Goal: Transaction & Acquisition: Purchase product/service

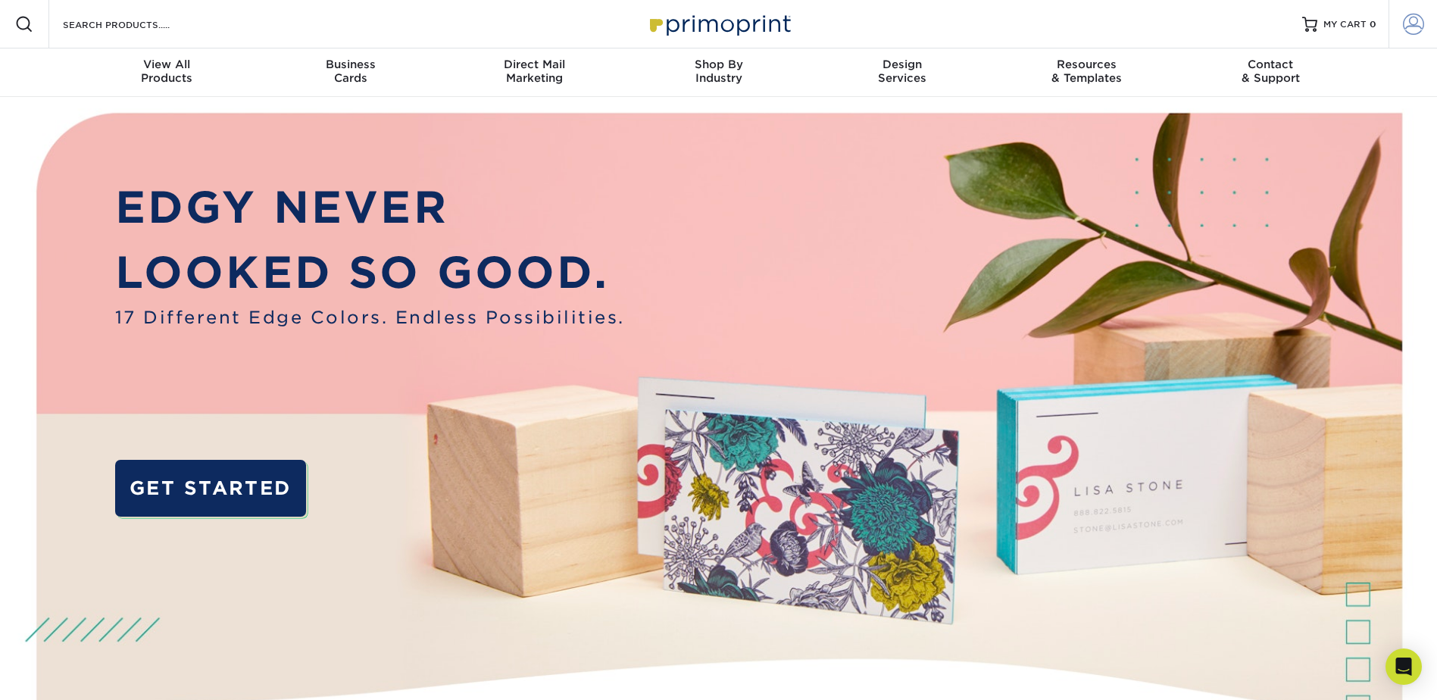
click at [1405, 23] on span at bounding box center [1413, 24] width 21 height 21
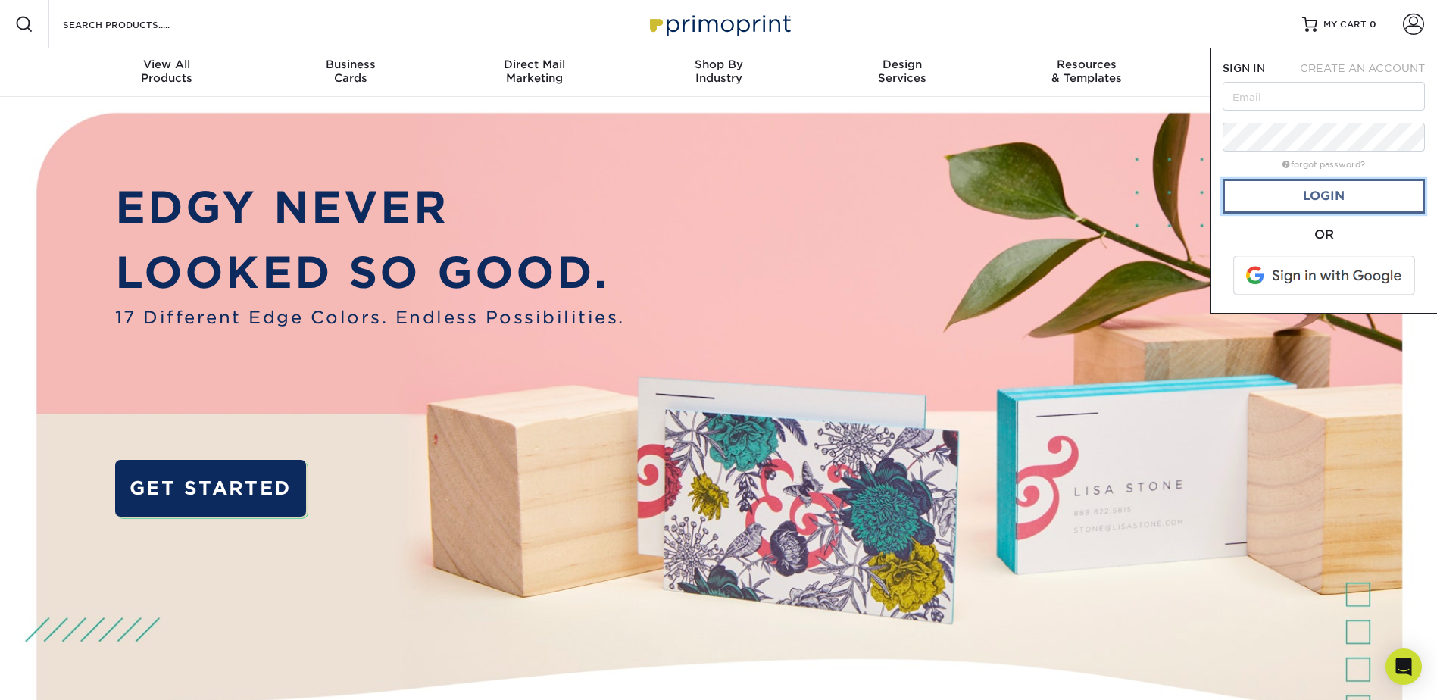
click at [1346, 191] on link "Login" at bounding box center [1324, 196] width 202 height 35
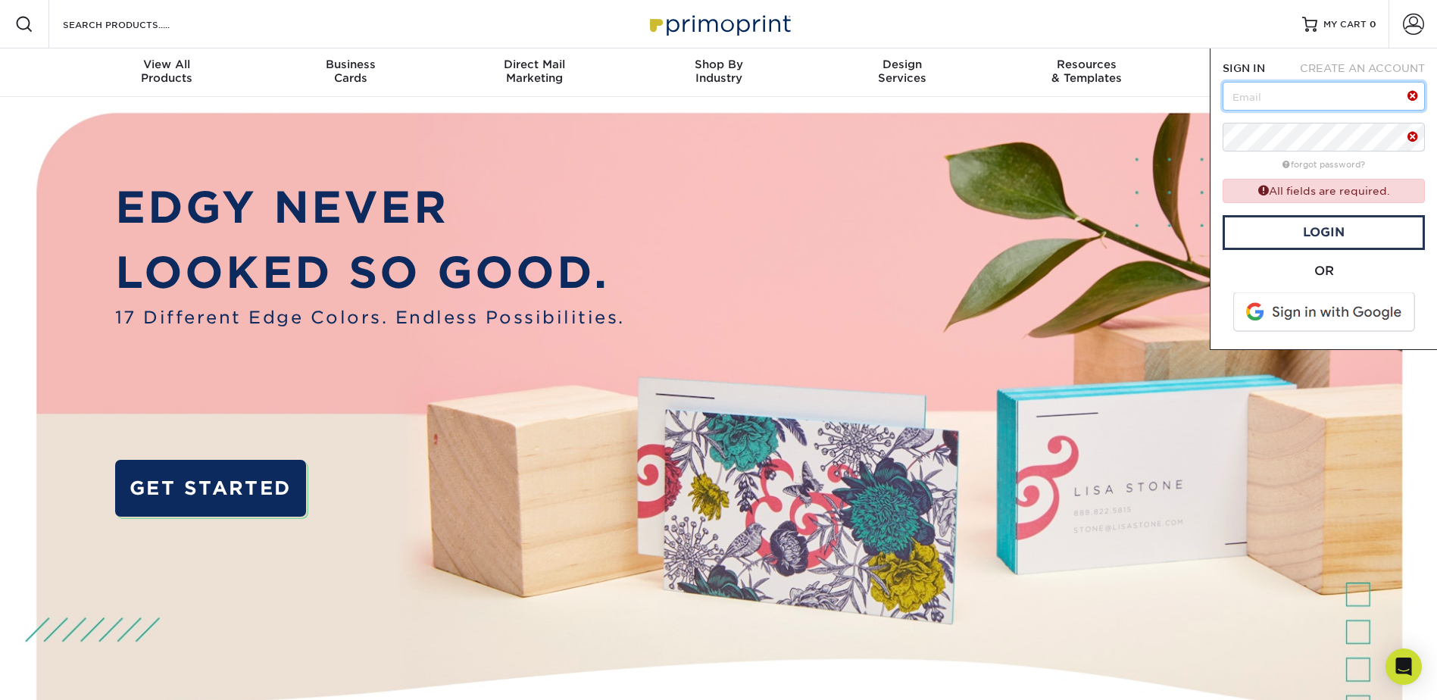
click at [1298, 102] on input "text" at bounding box center [1324, 96] width 202 height 29
click at [1297, 97] on input "text" at bounding box center [1324, 96] width 202 height 29
type input "candy@hitchdesign.com"
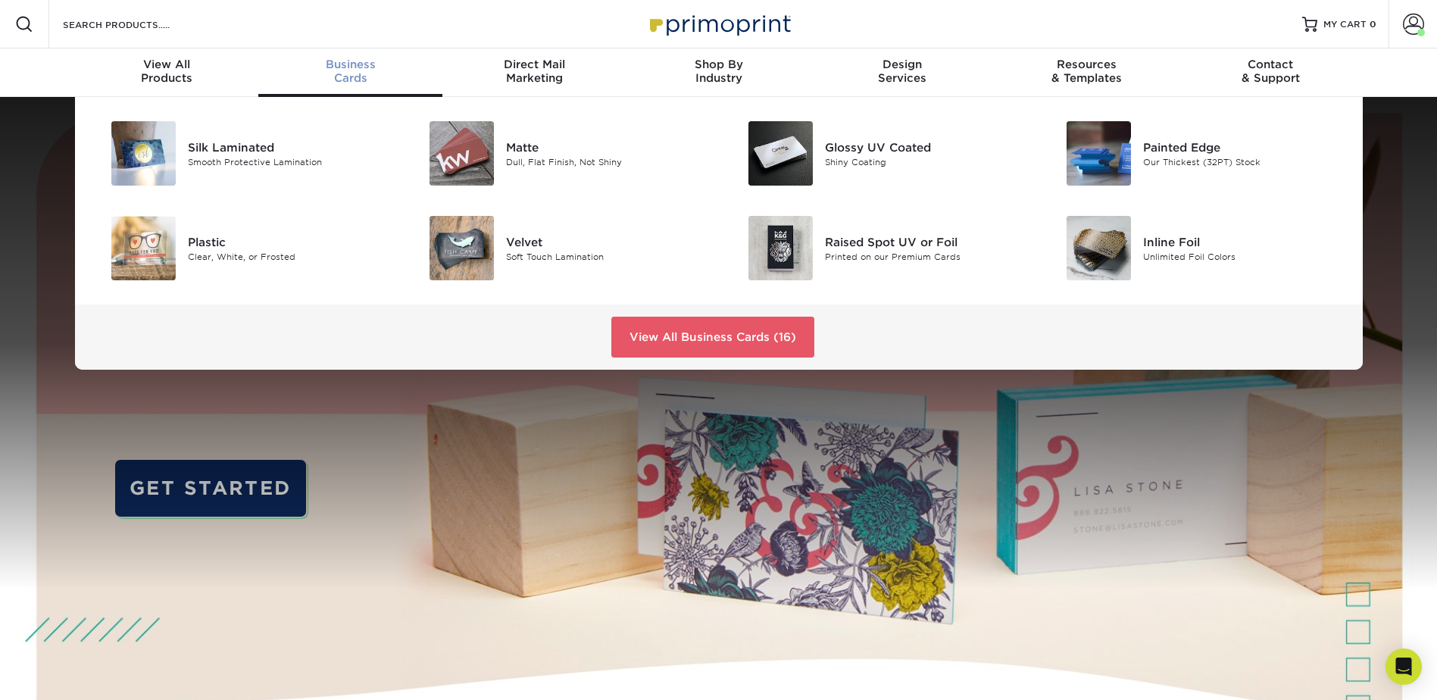
click at [353, 78] on div "Business Cards" at bounding box center [350, 71] width 184 height 27
click at [739, 338] on link "View All Business Cards (16)" at bounding box center [712, 337] width 203 height 41
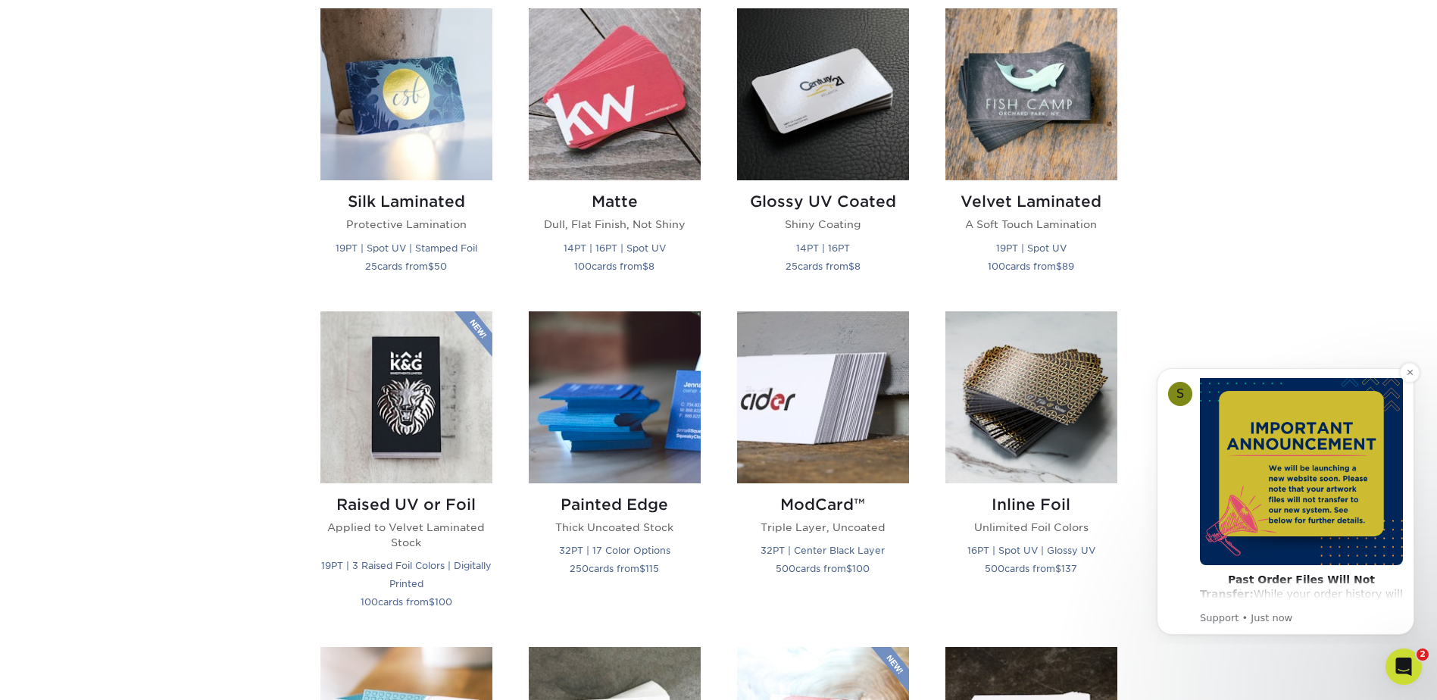
scroll to position [227, 0]
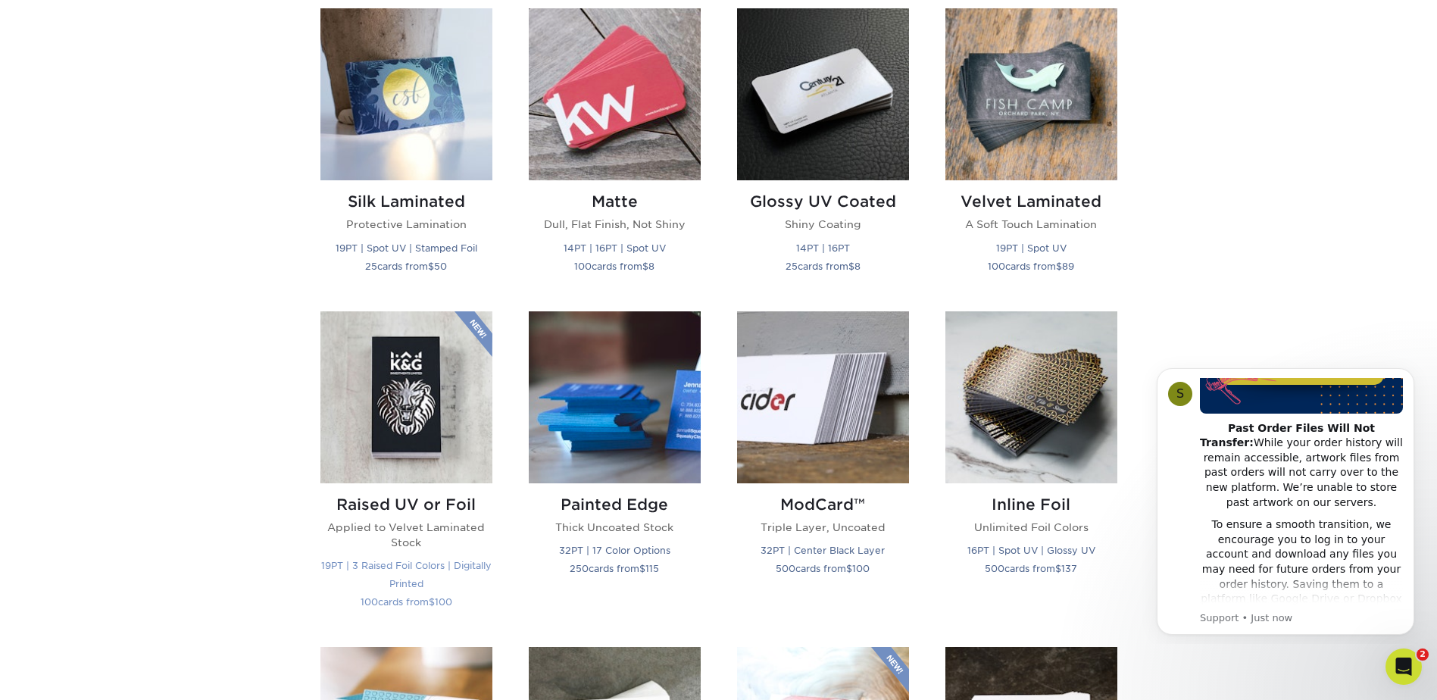
click at [416, 437] on img at bounding box center [406, 397] width 172 height 172
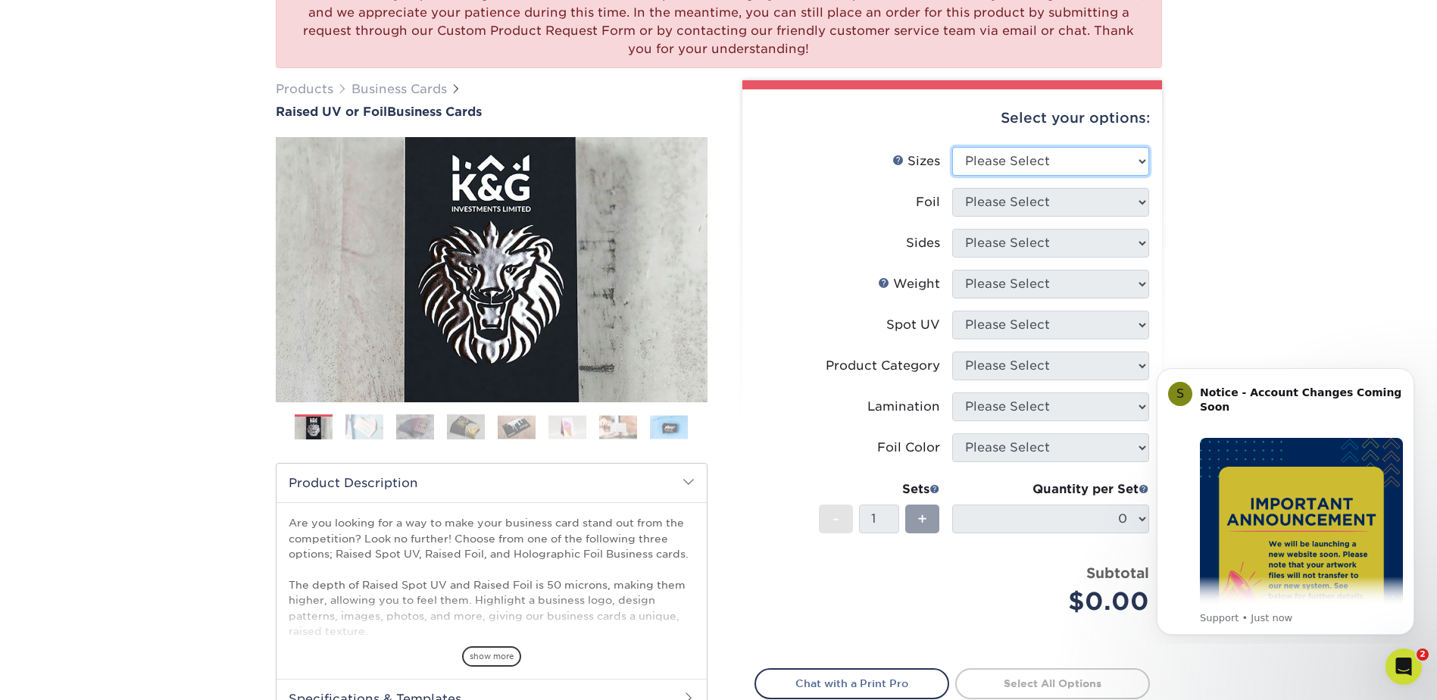
click at [1076, 158] on select "Please Select 2" x 3.5" - Standard" at bounding box center [1050, 161] width 197 height 29
select select "2.00x3.50"
click at [952, 147] on select "Please Select 2" x 3.5" - Standard" at bounding box center [1050, 161] width 197 height 29
click at [1057, 202] on select "Please Select No Yes" at bounding box center [1050, 202] width 197 height 29
select select "0"
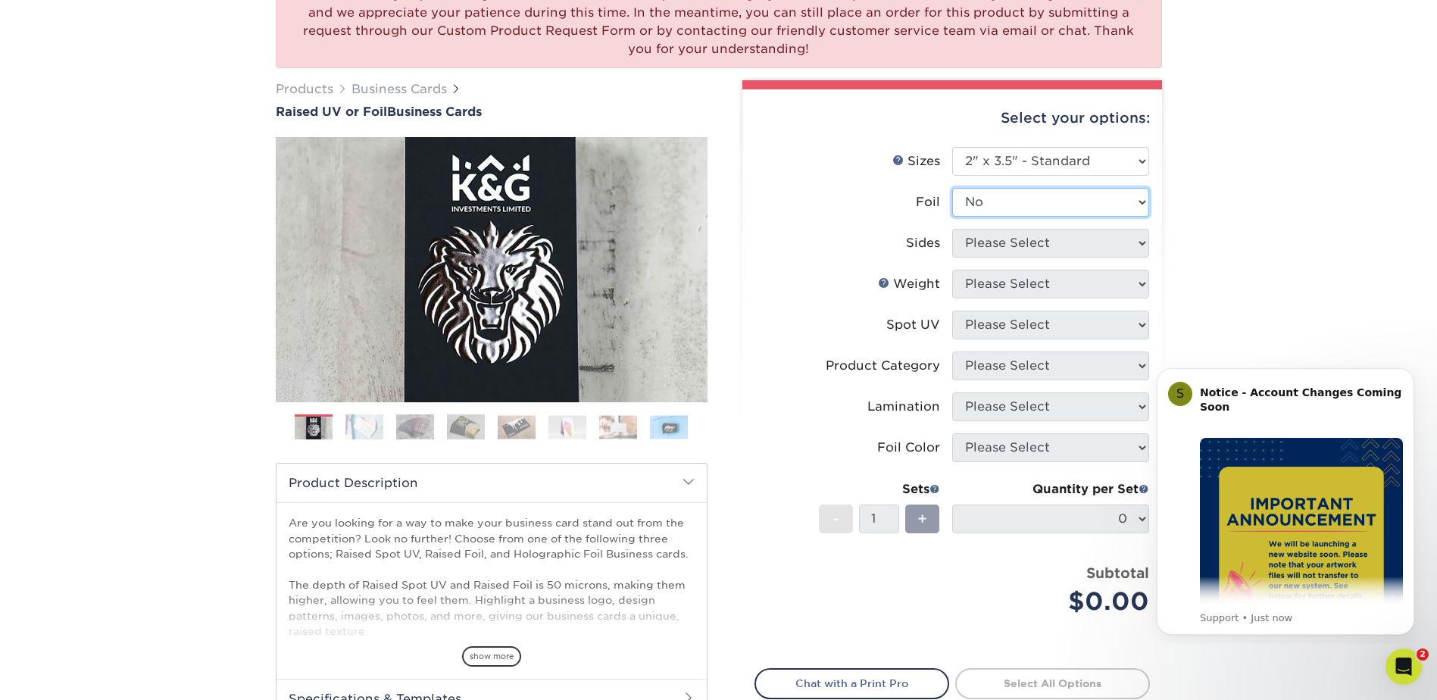
click at [952, 188] on select "Please Select No Yes" at bounding box center [1050, 202] width 197 height 29
click at [1030, 239] on select "Please Select Print Both Sides Print Front Only" at bounding box center [1050, 243] width 197 height 29
select select "32d3c223-f82c-492b-b915-ba065a00862f"
click at [952, 229] on select "Please Select Print Both Sides Print Front Only" at bounding box center [1050, 243] width 197 height 29
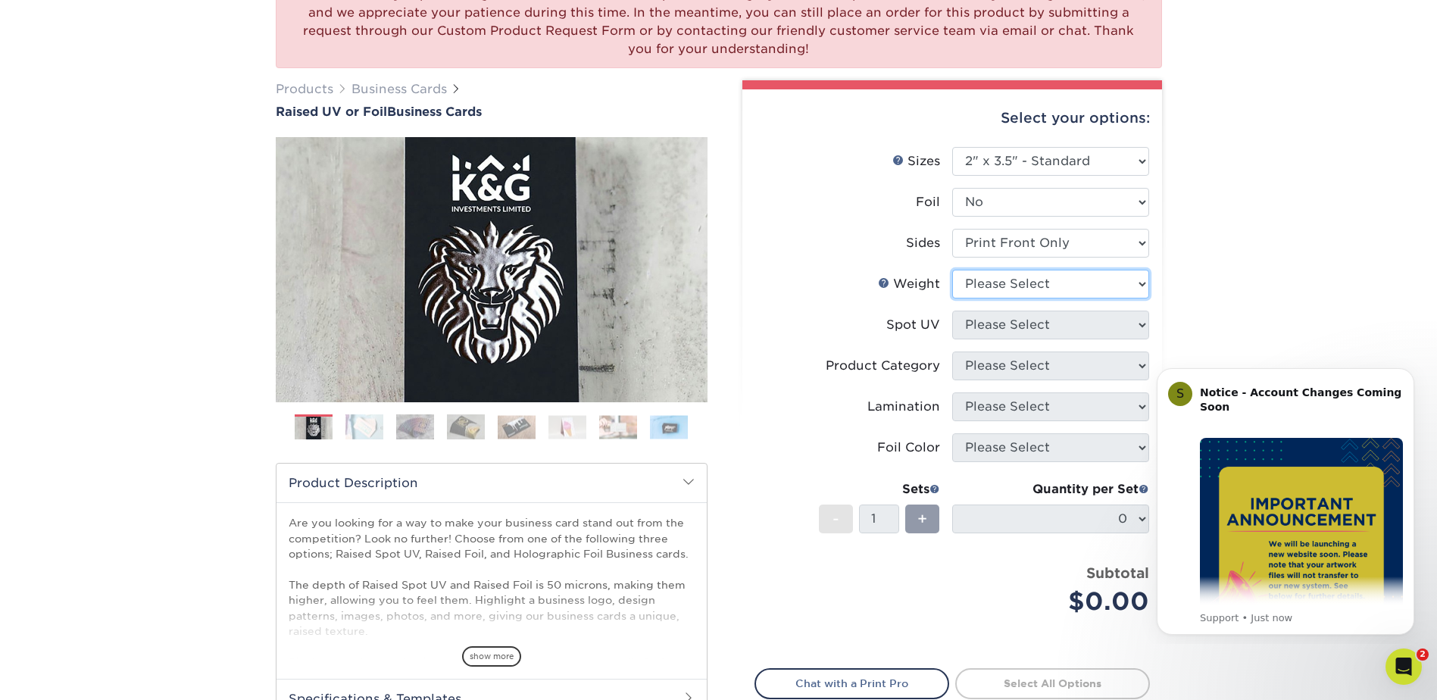
click at [1026, 279] on select "Please Select 16PT" at bounding box center [1050, 284] width 197 height 29
select select "16PT"
click at [952, 270] on select "Please Select 16PT" at bounding box center [1050, 284] width 197 height 29
click at [989, 324] on select "Please Select No Spot UV Front Only" at bounding box center [1050, 325] width 197 height 29
select select "1"
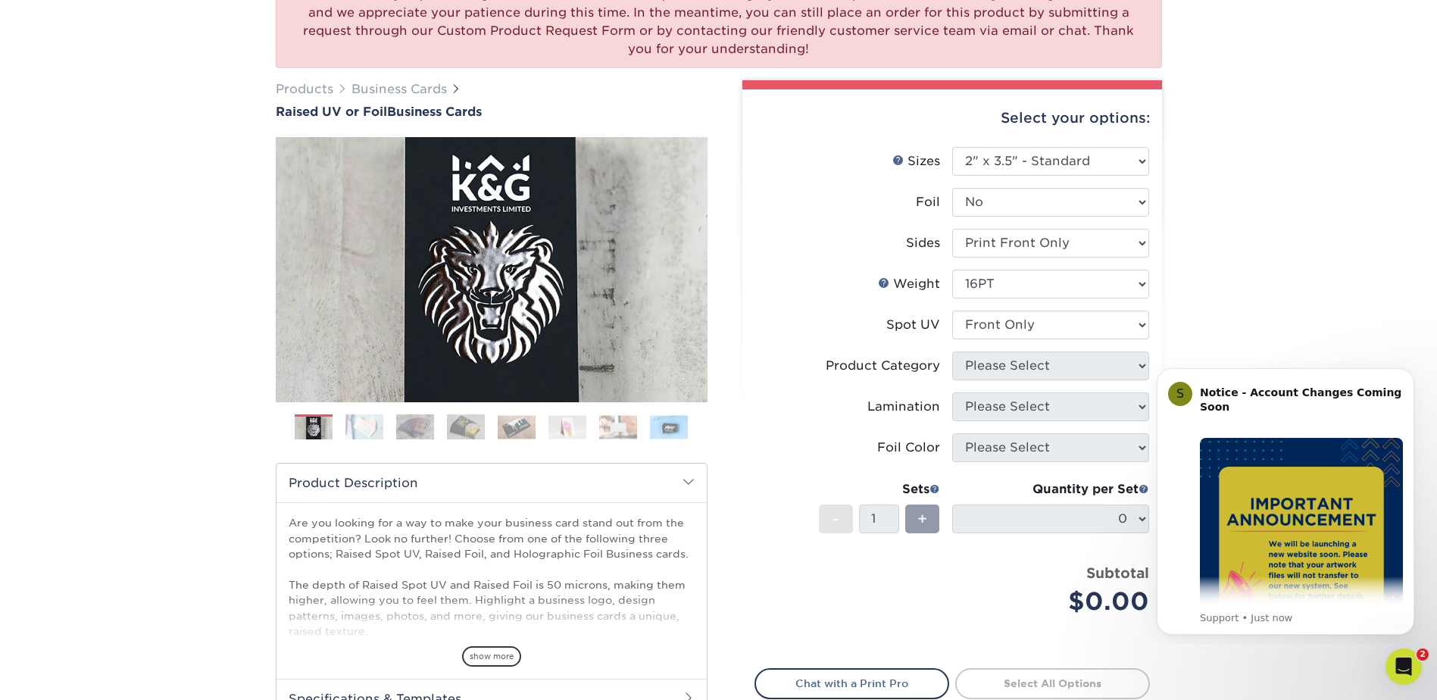
click at [952, 311] on select "Please Select No Spot UV Front Only" at bounding box center [1050, 325] width 197 height 29
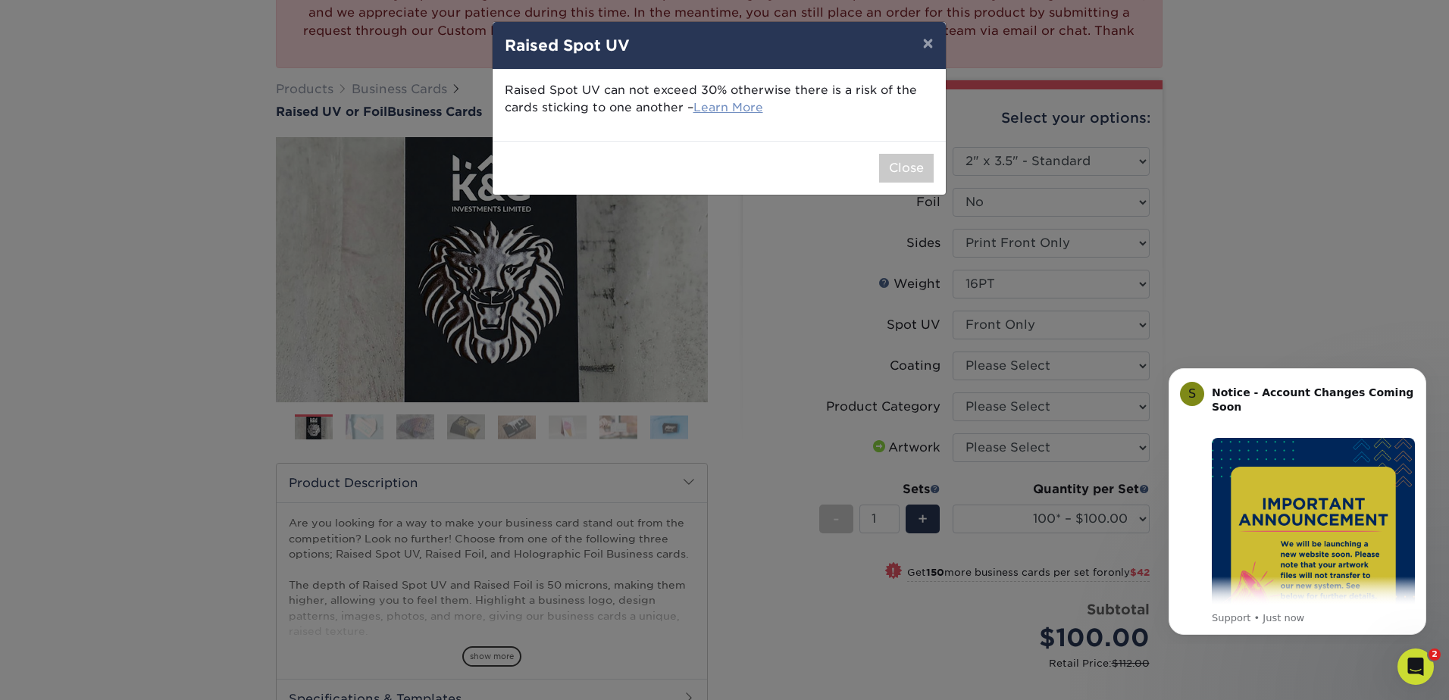
click at [724, 101] on link "Learn More" at bounding box center [728, 107] width 70 height 14
click at [922, 39] on button "×" at bounding box center [927, 43] width 35 height 42
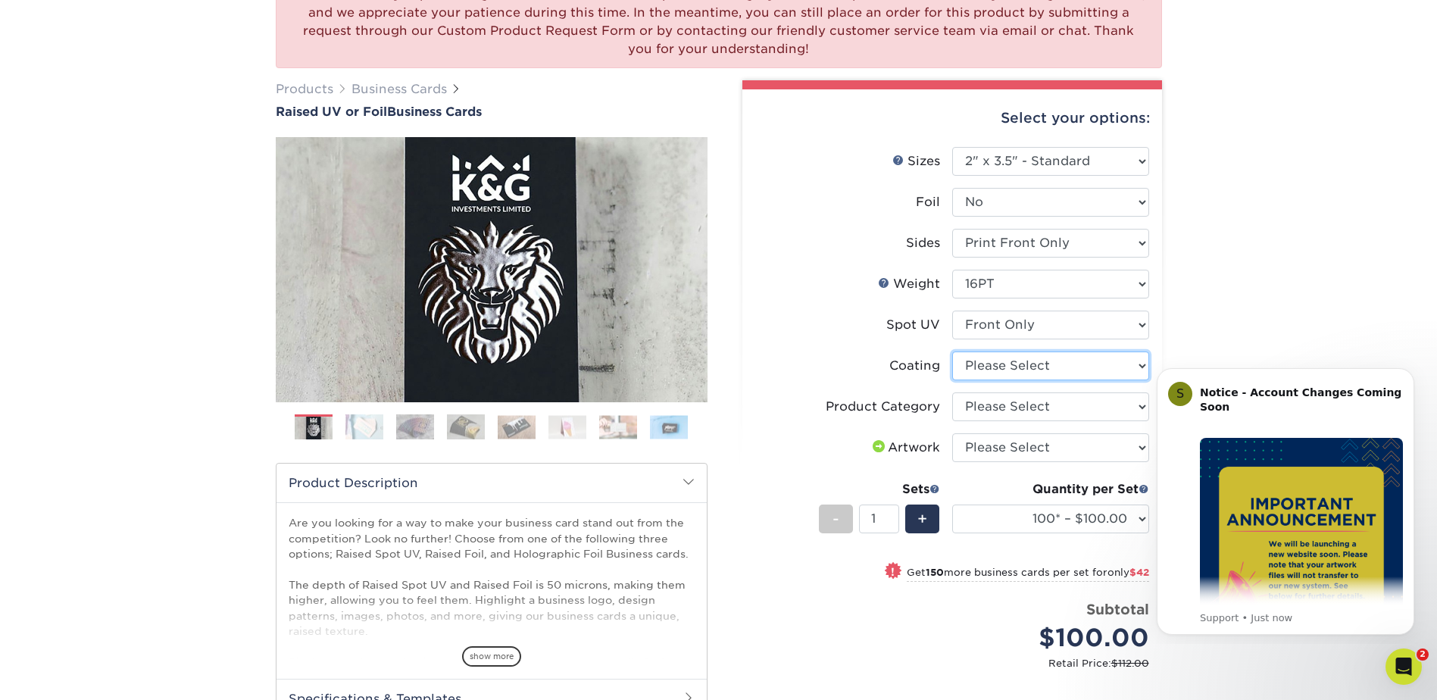
click at [1011, 369] on select at bounding box center [1050, 366] width 197 height 29
select select "3e7618de-abca-4bda-9f97-8b9129e913d8"
click at [952, 352] on select at bounding box center [1050, 366] width 197 height 29
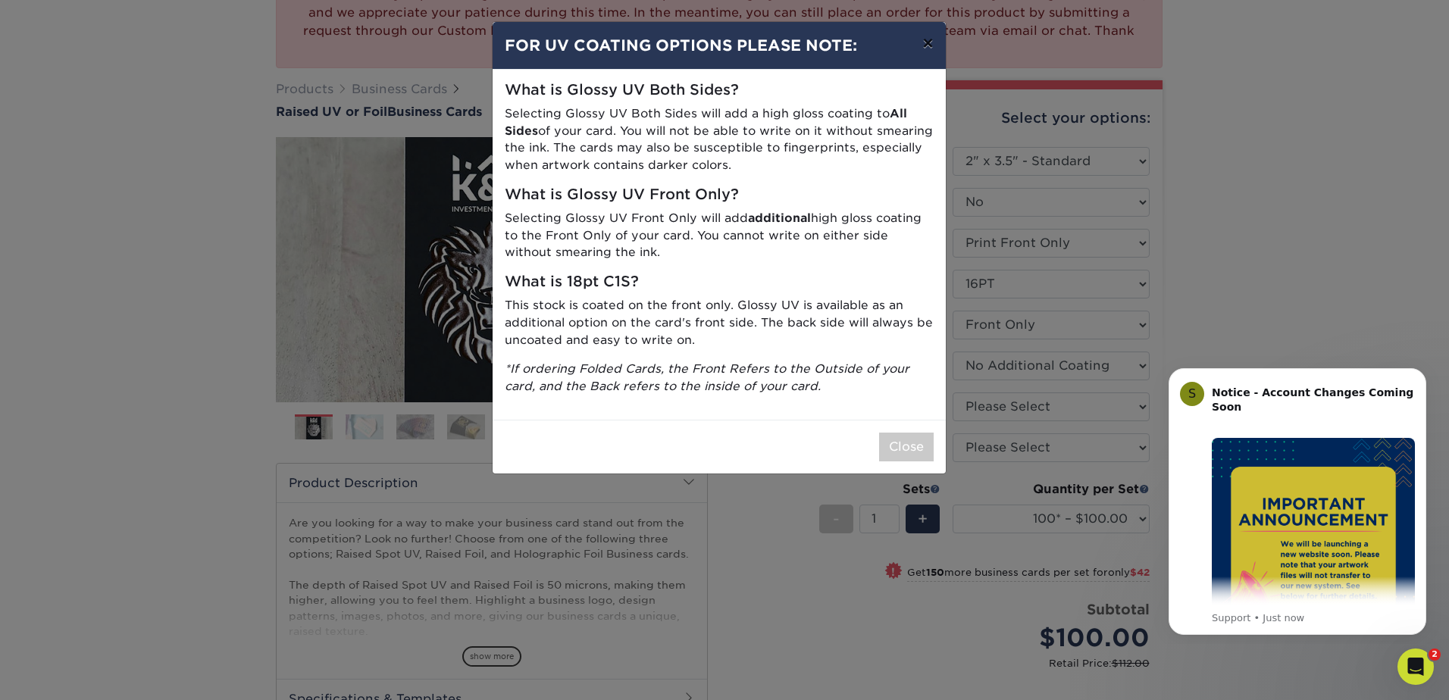
click at [924, 45] on button "×" at bounding box center [927, 43] width 35 height 42
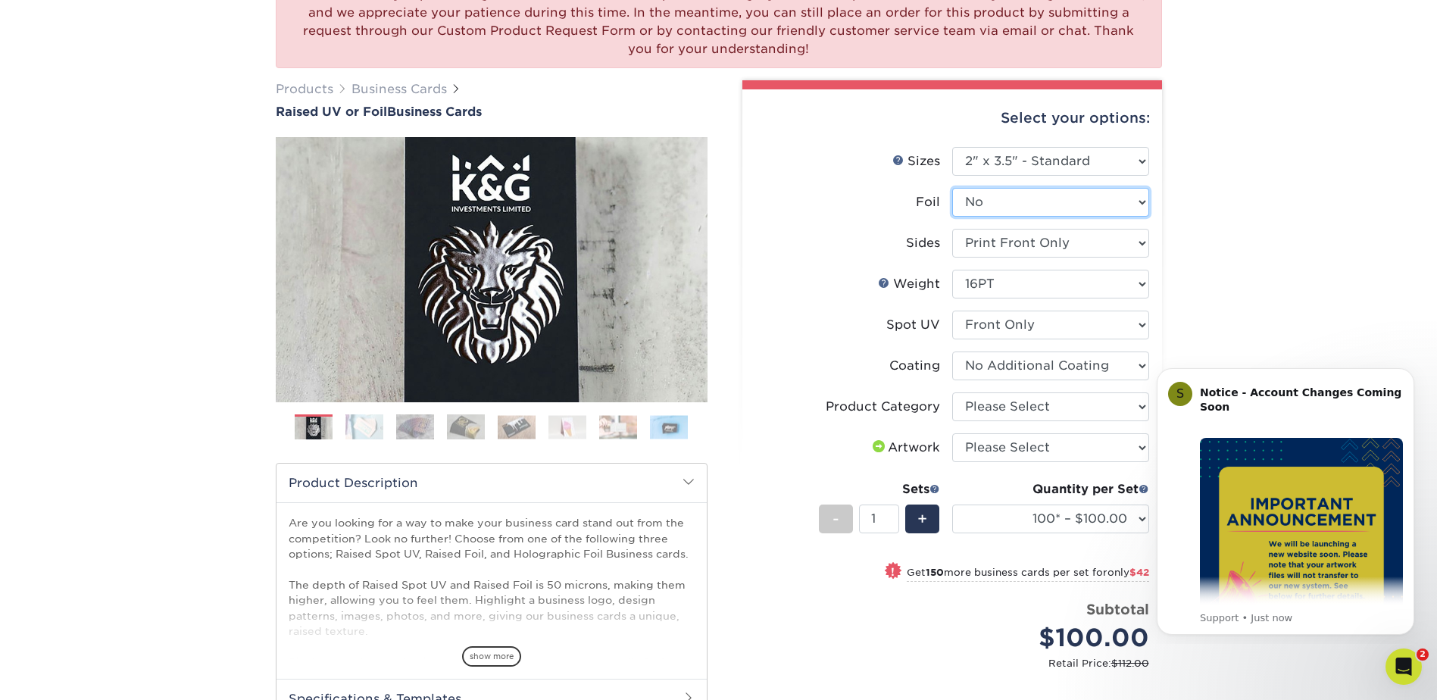
click at [1034, 205] on select "Please Select No Yes" at bounding box center [1050, 202] width 197 height 29
select select "1"
click at [952, 188] on select "Please Select No Yes" at bounding box center [1050, 202] width 197 height 29
select select
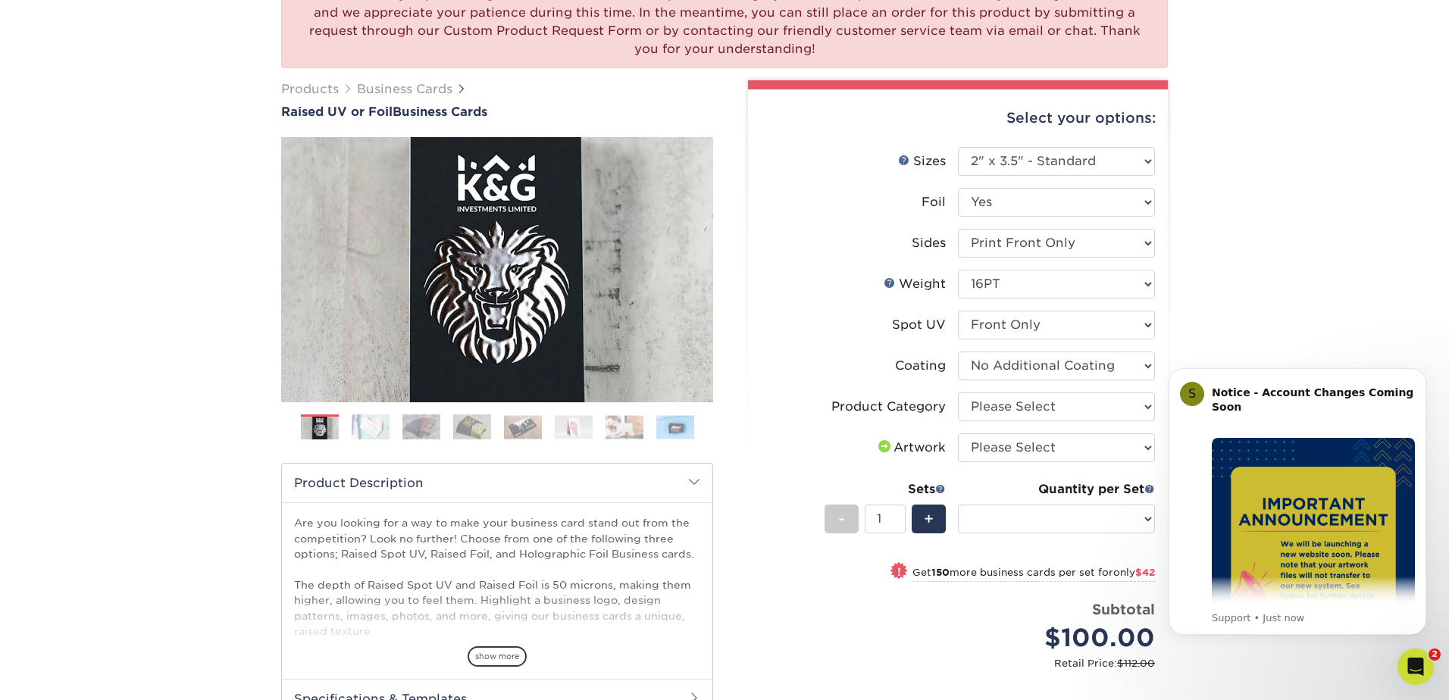
select select "-1"
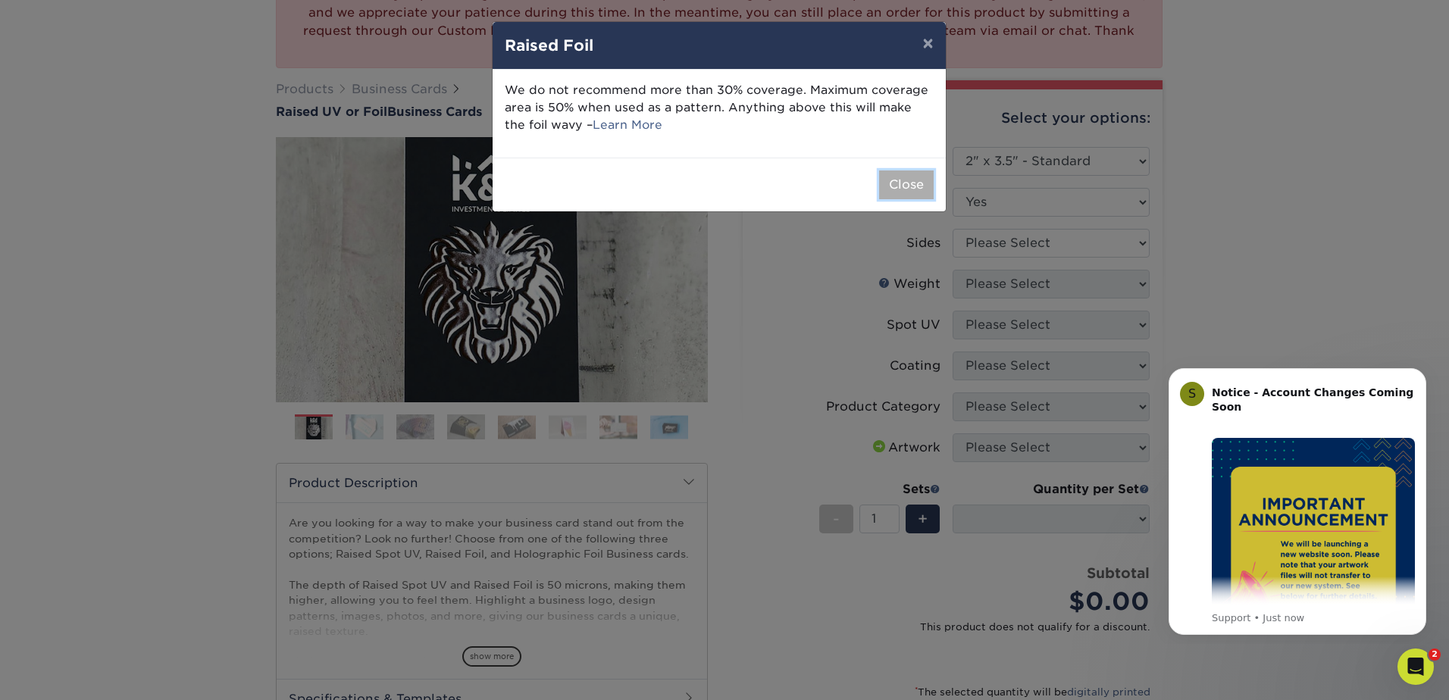
click at [908, 189] on button "Close" at bounding box center [906, 184] width 55 height 29
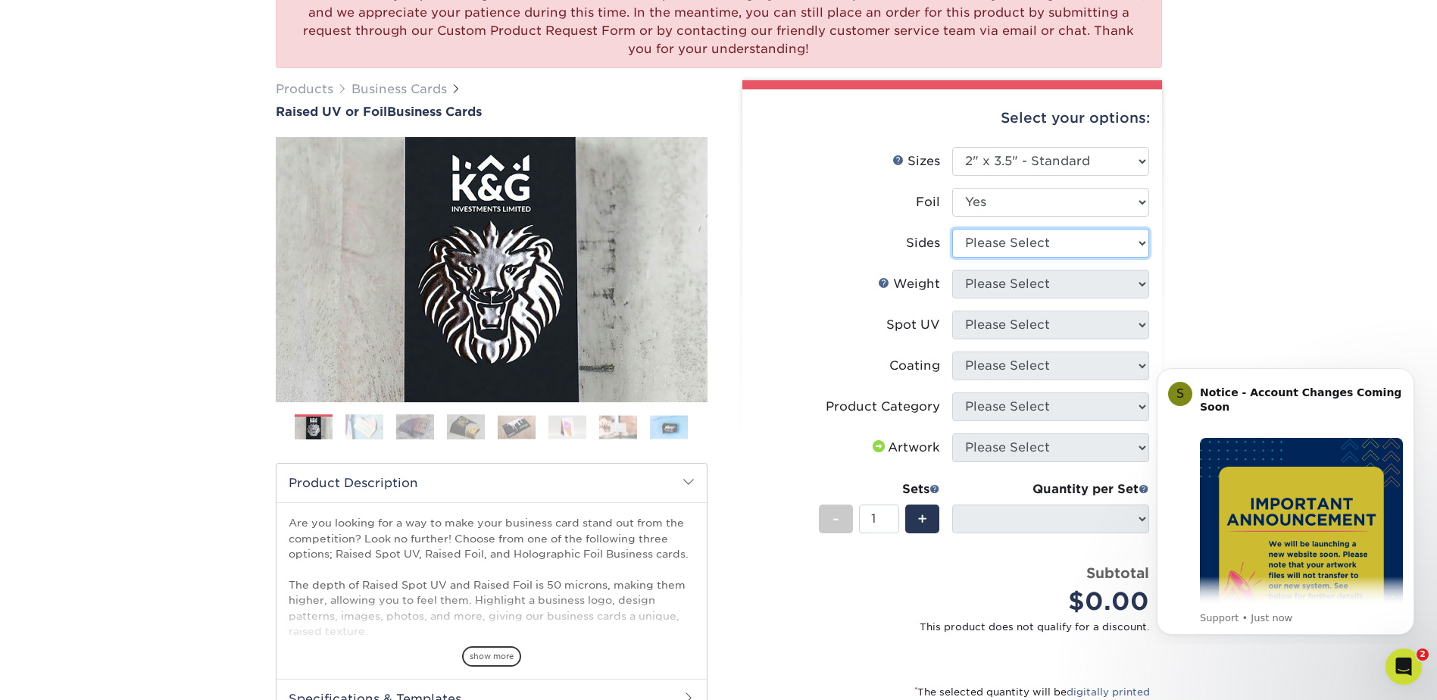
click at [1010, 243] on select "Please Select Print Both Sides - Foil Both Sides Print Both Sides - Foil Front …" at bounding box center [1050, 243] width 197 height 29
select select "a75ac2f1-9911-48d6-841d-245b5ac08f27"
click at [952, 229] on select "Please Select Print Both Sides - Foil Both Sides Print Both Sides - Foil Front …" at bounding box center [1050, 243] width 197 height 29
select select "-1"
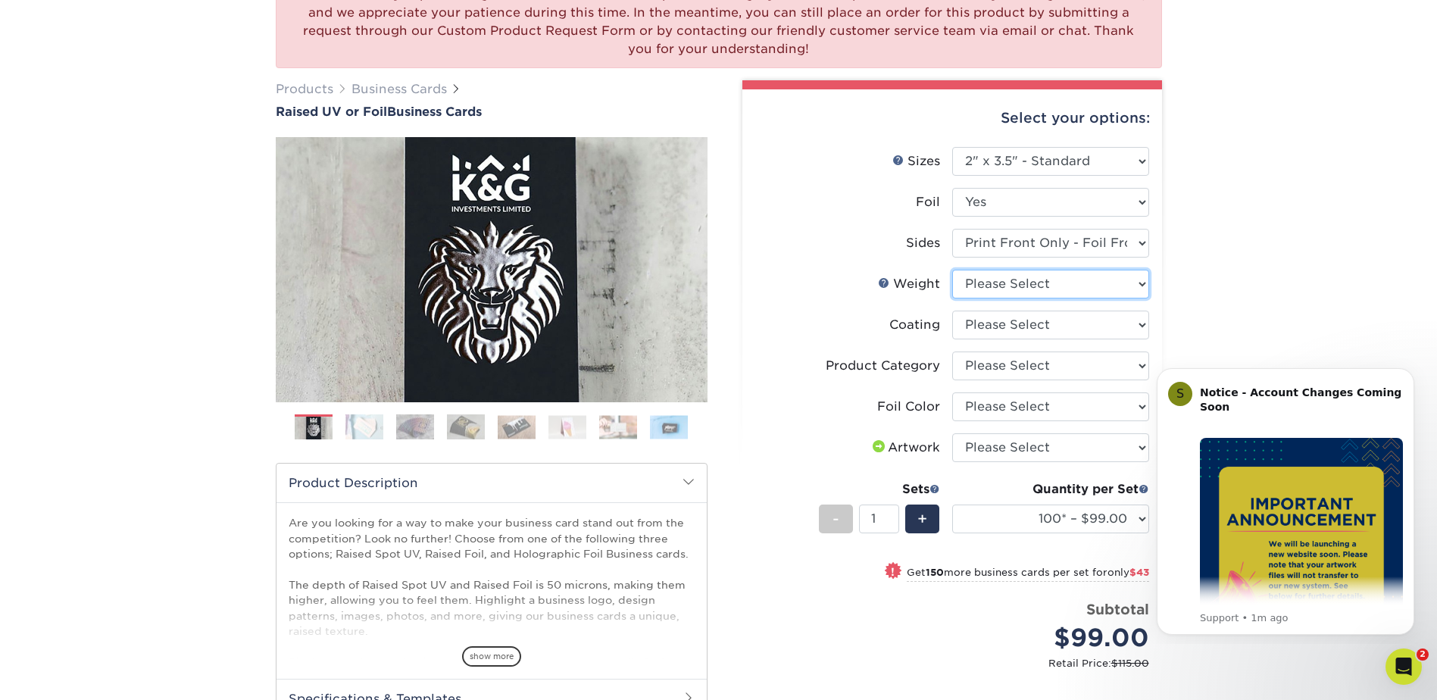
click at [1049, 276] on select "Please Select 16PT" at bounding box center [1050, 284] width 197 height 29
select select "16PT"
click at [952, 270] on select "Please Select 16PT" at bounding box center [1050, 284] width 197 height 29
click at [1013, 323] on select at bounding box center [1050, 325] width 197 height 29
select select "3e7618de-abca-4bda-9f97-8b9129e913d8"
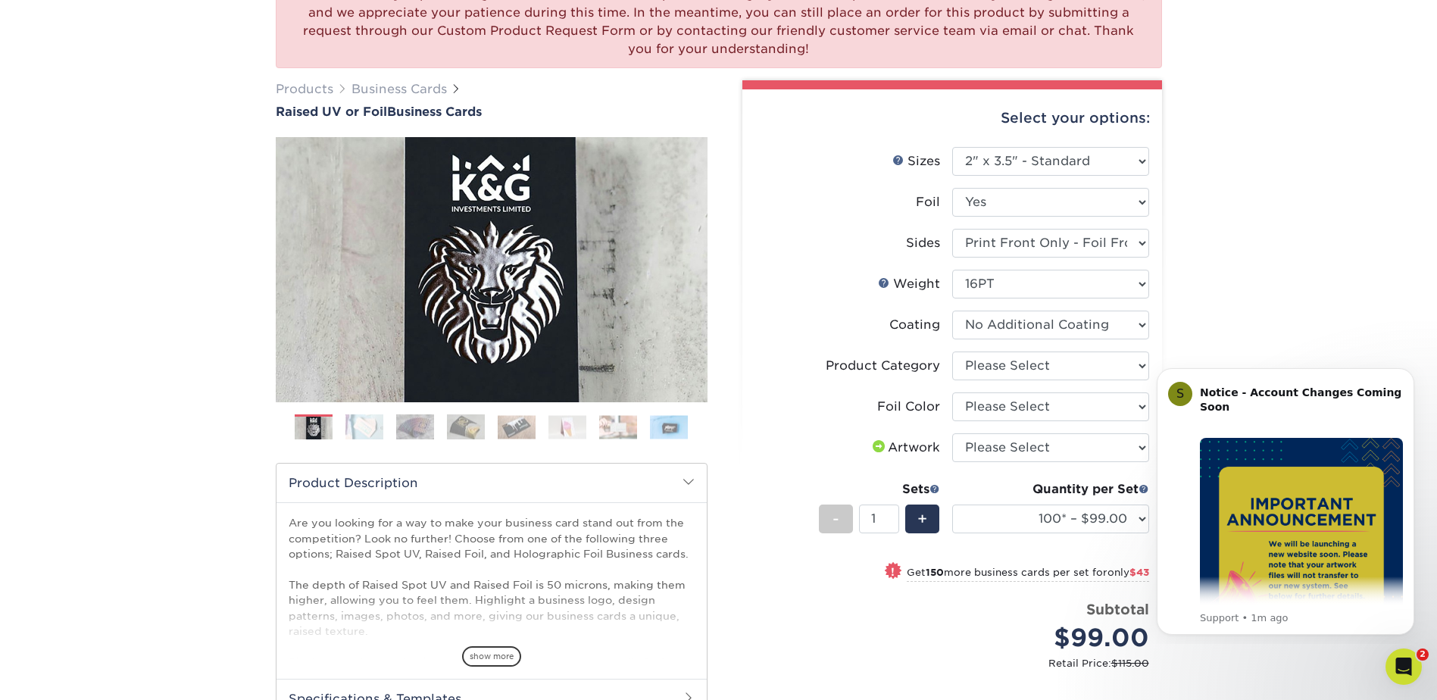
click at [952, 311] on select at bounding box center [1050, 325] width 197 height 29
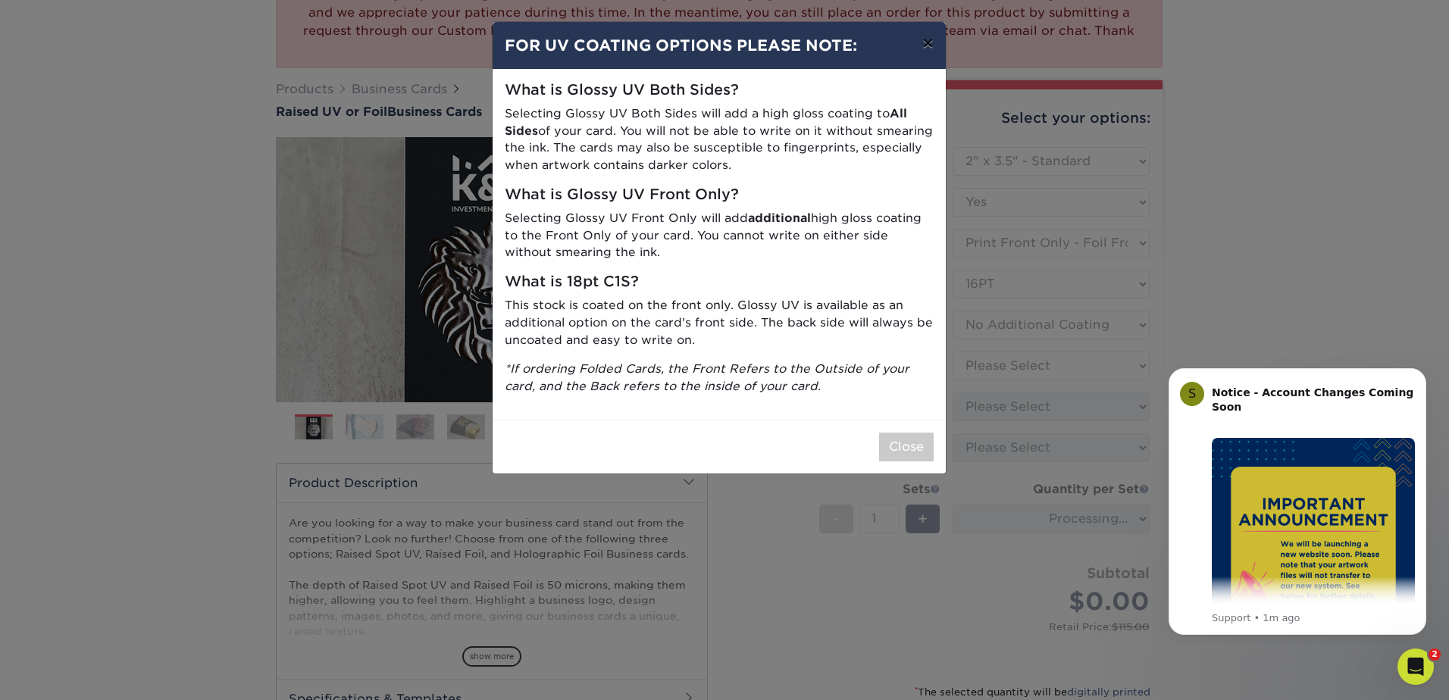
click at [933, 42] on button "×" at bounding box center [927, 43] width 35 height 42
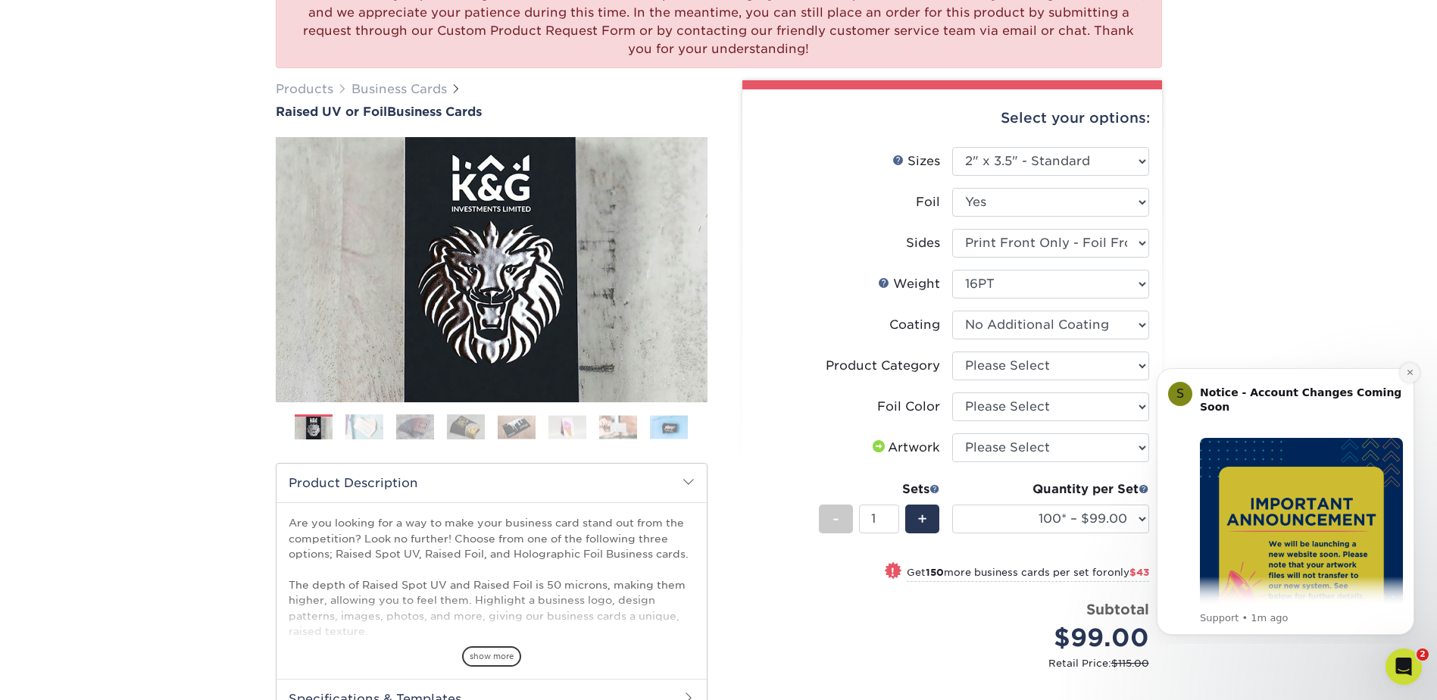
click at [1411, 368] on icon "Dismiss notification" at bounding box center [1410, 372] width 8 height 8
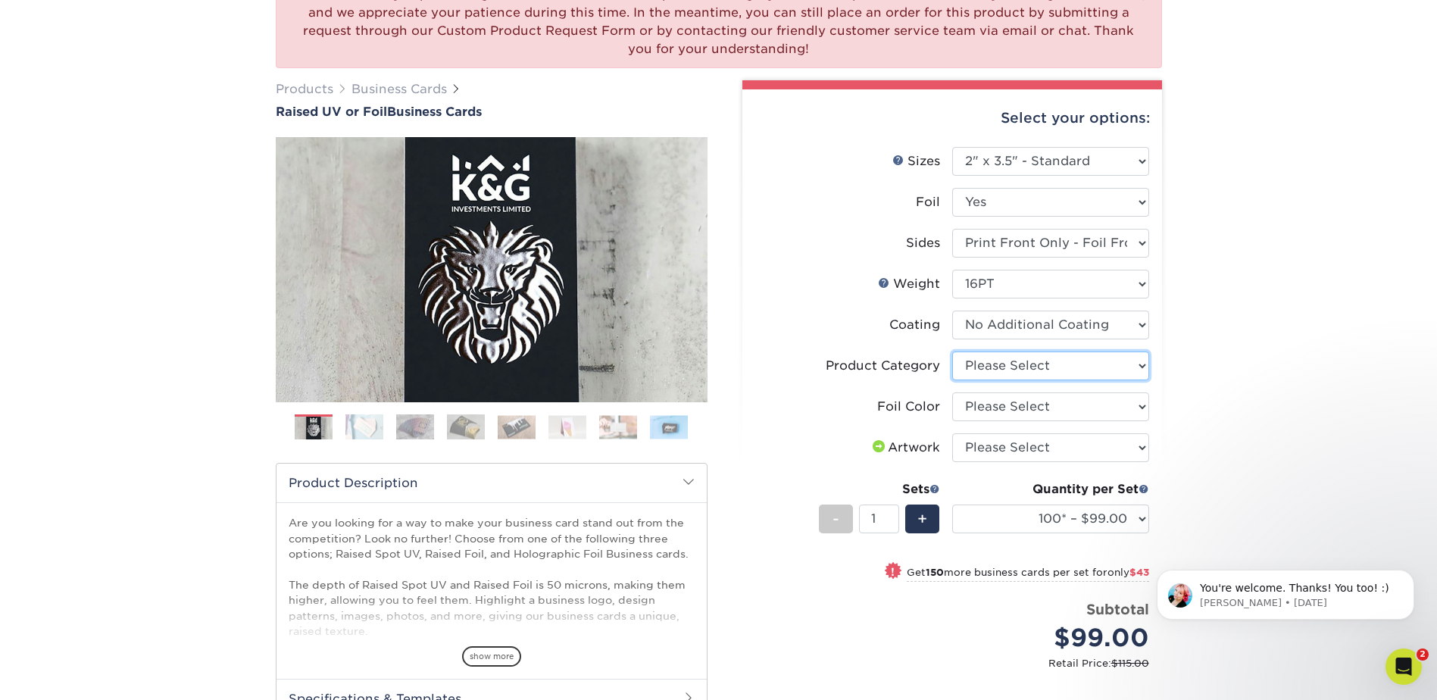
click at [1005, 365] on select "Please Select Business Cards" at bounding box center [1050, 366] width 197 height 29
select select "3b5148f1-0588-4f88-a218-97bcfdce65c1"
click at [952, 352] on select "Please Select Business Cards" at bounding box center [1050, 366] width 197 height 29
click at [1003, 411] on select "Please Select Silver Foil Gold Foil Holographic Foil" at bounding box center [1050, 406] width 197 height 29
click at [1277, 389] on div "We are currently experiencing a technical issue with this product category. Our…" at bounding box center [718, 435] width 1437 height 980
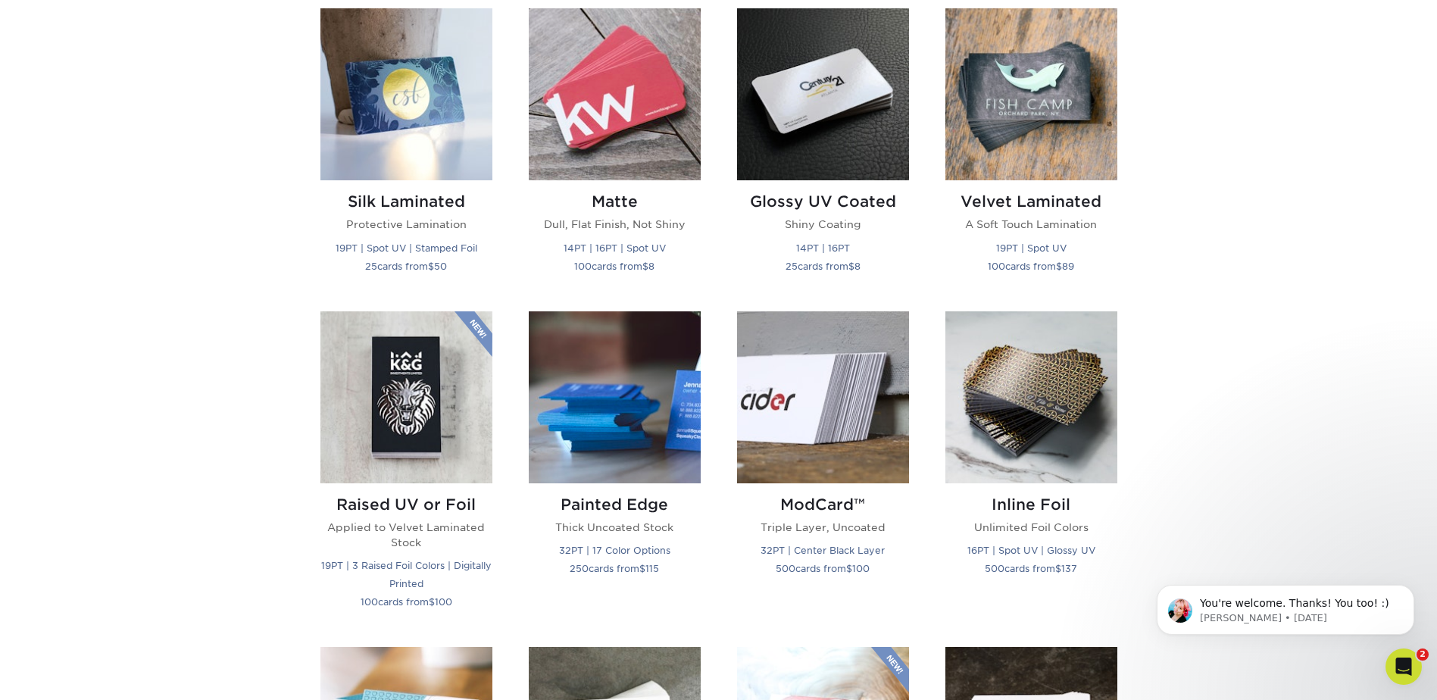
scroll to position [682, 0]
